Goal: Check status: Check status

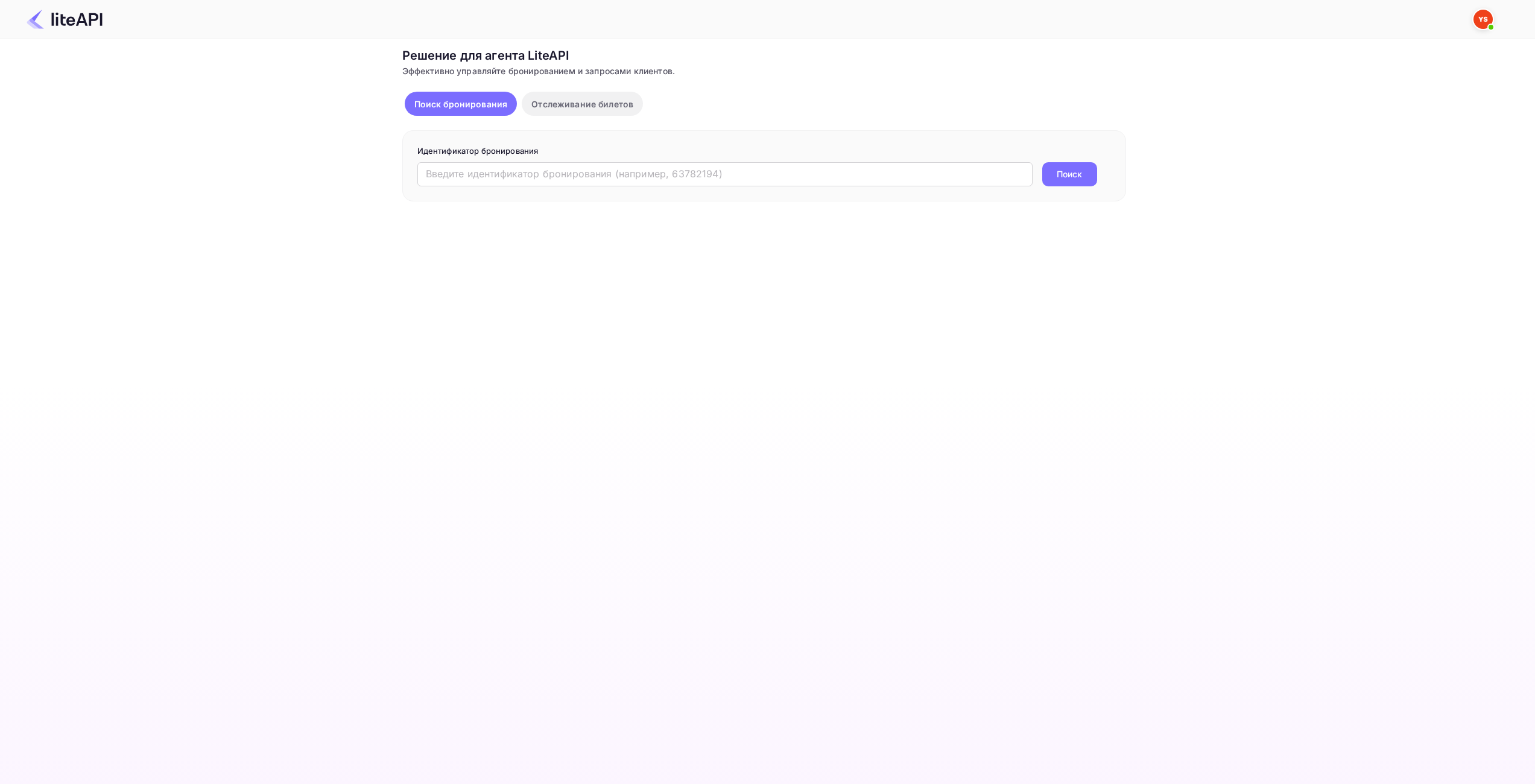
drag, startPoint x: 0, startPoint y: 0, endPoint x: 799, endPoint y: 186, distance: 820.4
click at [799, 186] on div "Идентификатор бронирования ​ Поиск" at bounding box center [764, 166] width 724 height 71
paste input "9195884"
type input "9195884"
click at [1051, 177] on button "Поиск" at bounding box center [1069, 174] width 55 height 24
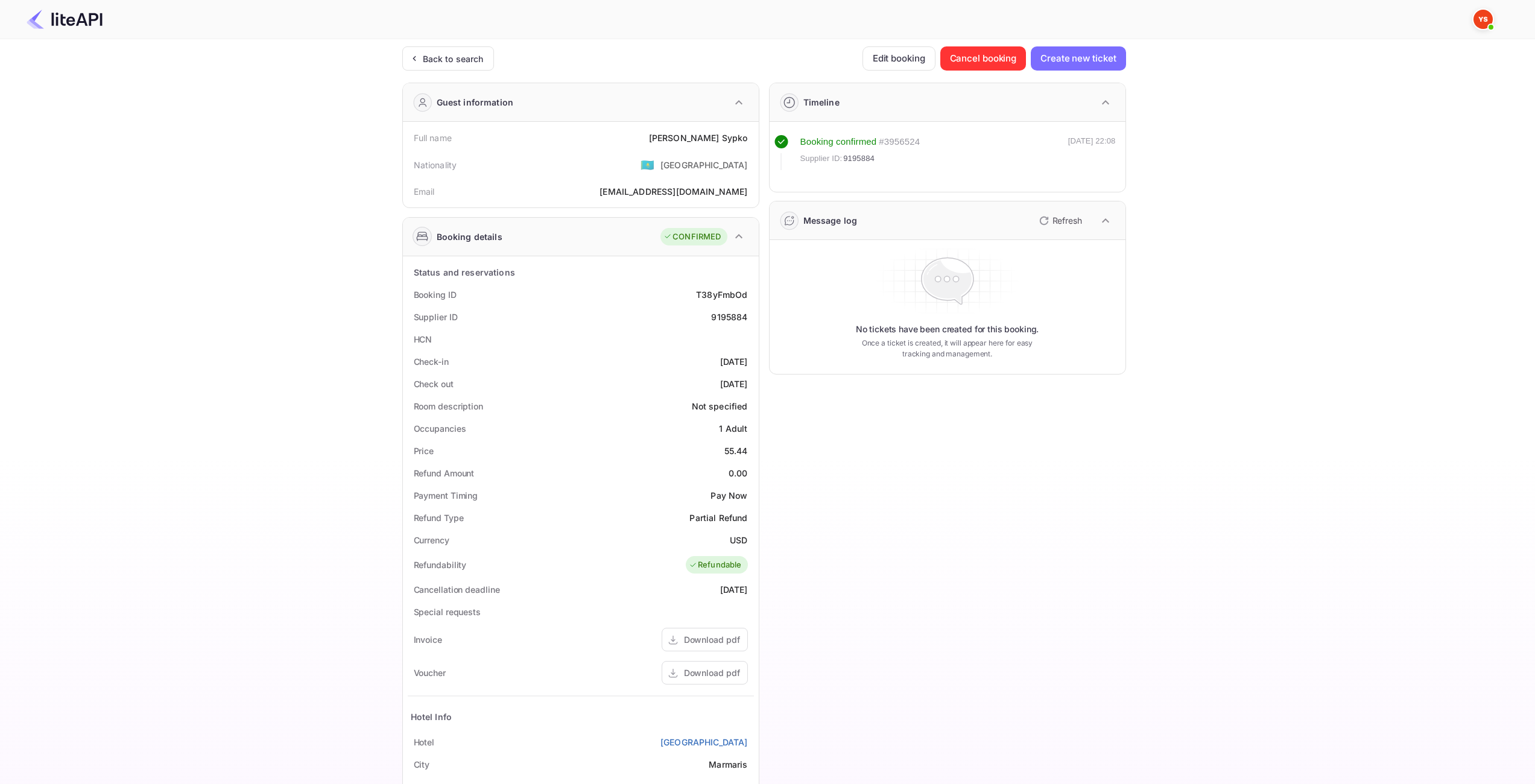
click at [733, 453] on div "55.44" at bounding box center [737, 450] width 24 height 13
copy div "55.44"
click at [738, 536] on div "USD" at bounding box center [739, 540] width 17 height 13
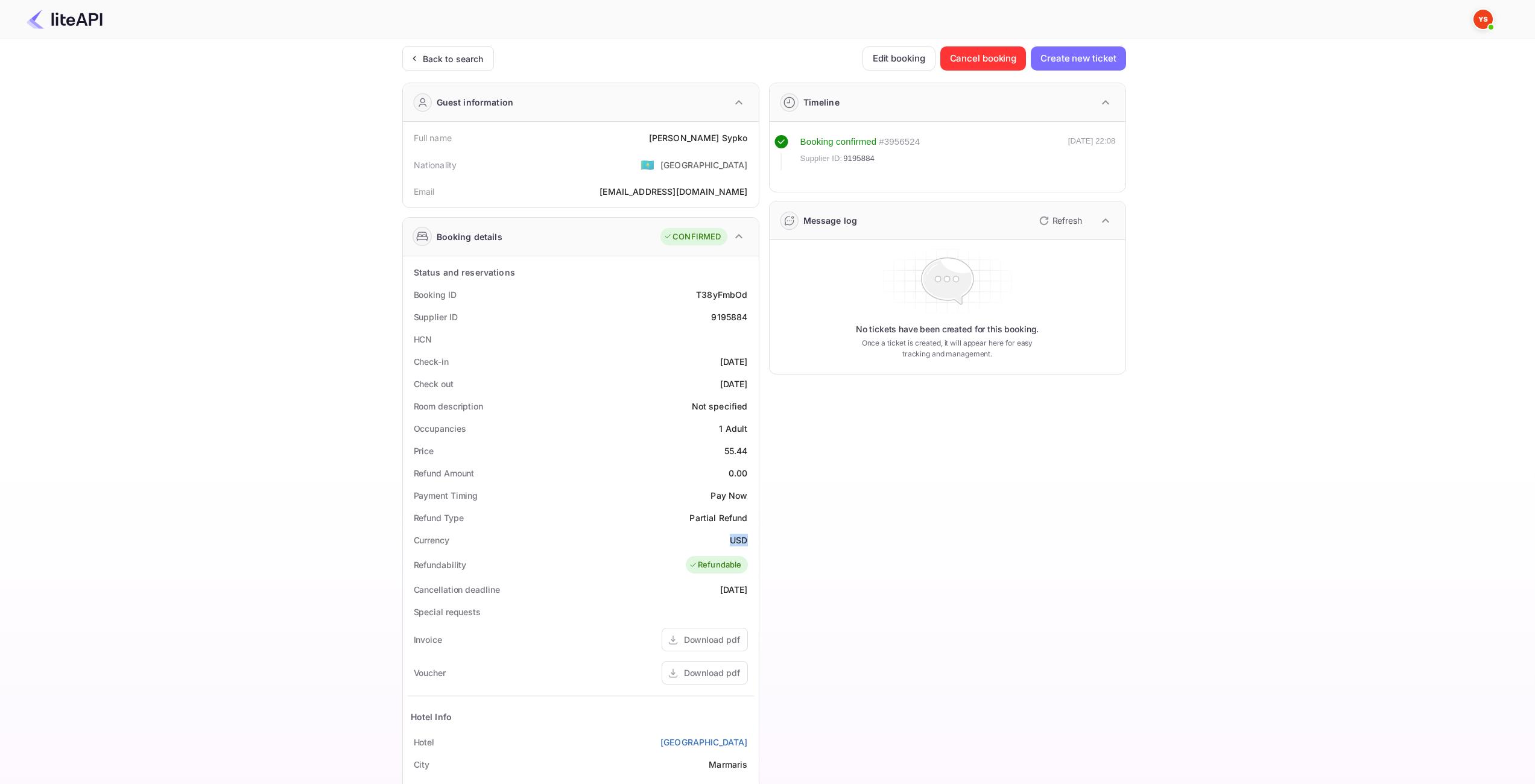
copy div "USD"
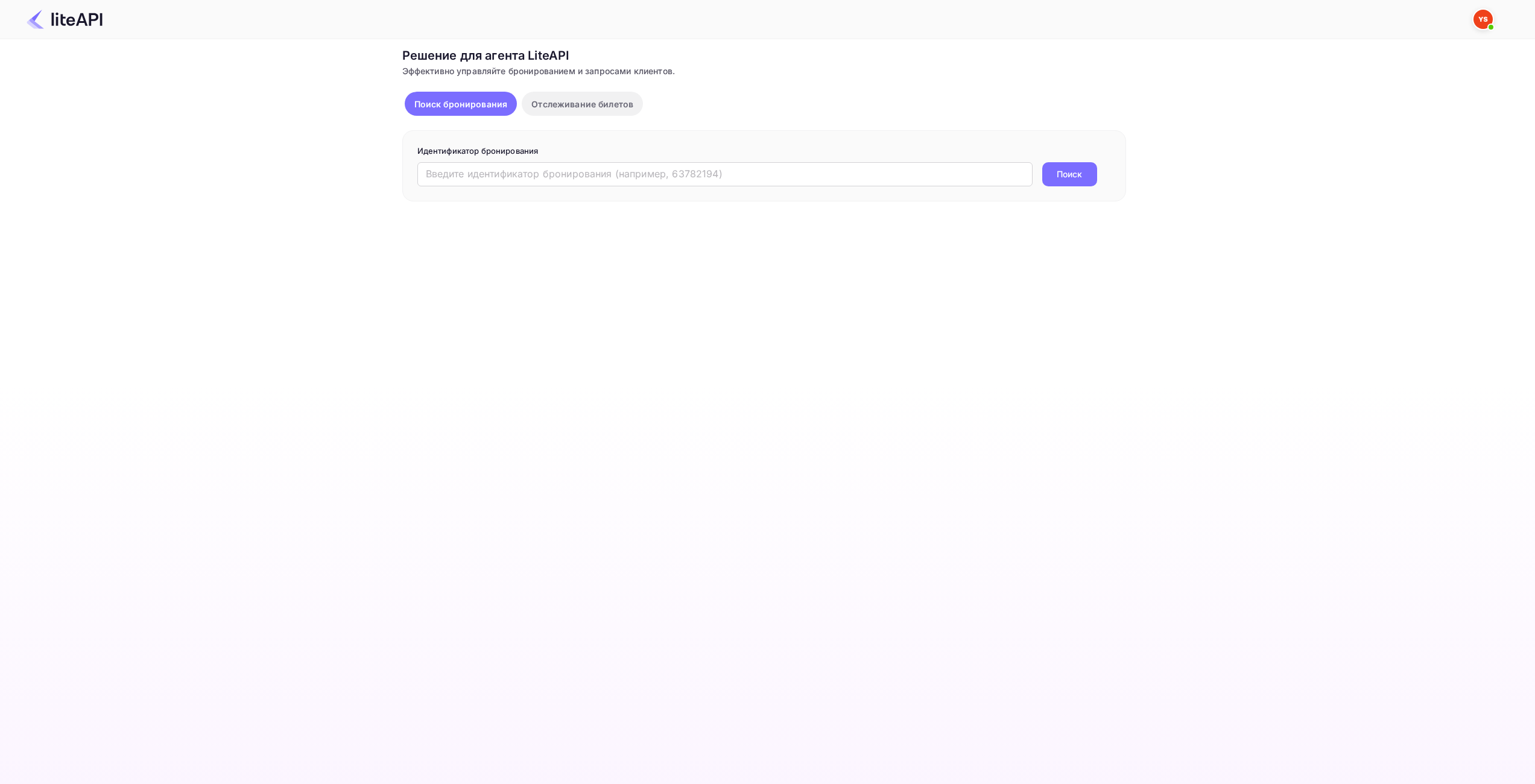
drag, startPoint x: 0, startPoint y: 0, endPoint x: 781, endPoint y: 187, distance: 803.1
click at [734, 177] on input "text" at bounding box center [725, 174] width 615 height 24
paste input "8416455"
type input "8416455"
click at [1048, 176] on button "Поиск" at bounding box center [1069, 174] width 55 height 24
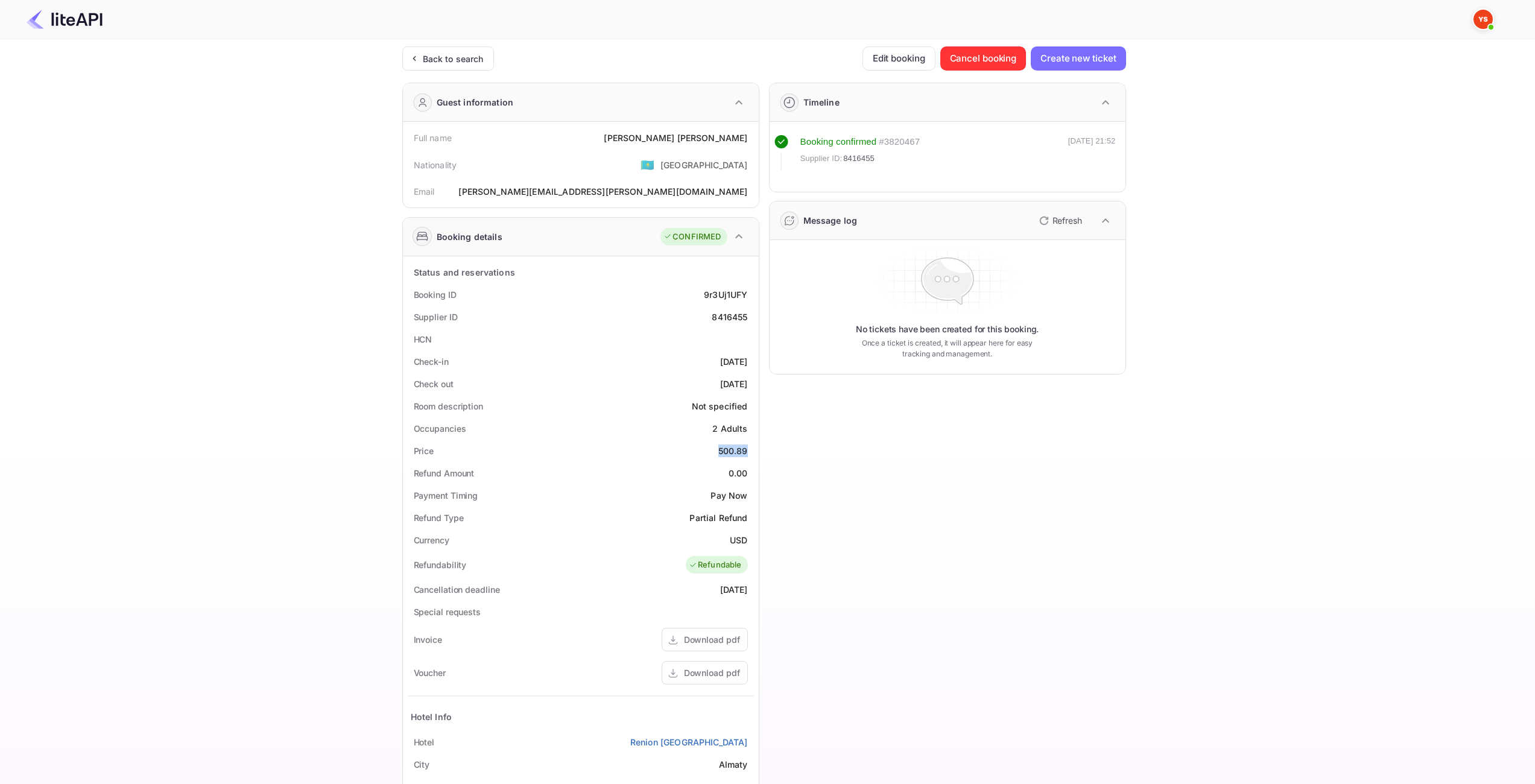
click at [740, 451] on div "500.89" at bounding box center [733, 450] width 30 height 13
copy div "500.89"
click at [737, 542] on div "USD" at bounding box center [739, 540] width 17 height 13
copy div "USD"
